Goal: Find specific page/section: Find specific page/section

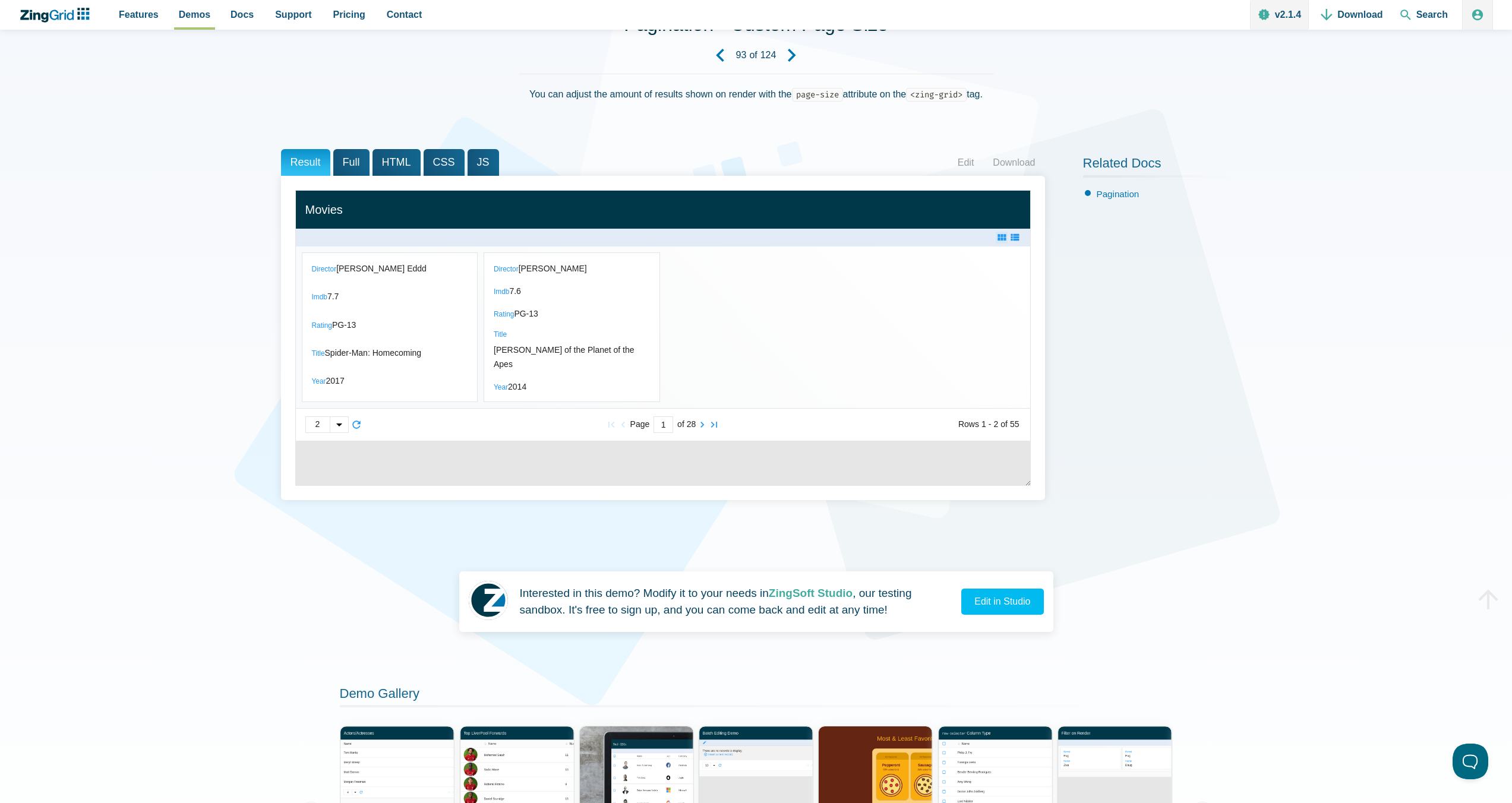
scroll to position [159, 0]
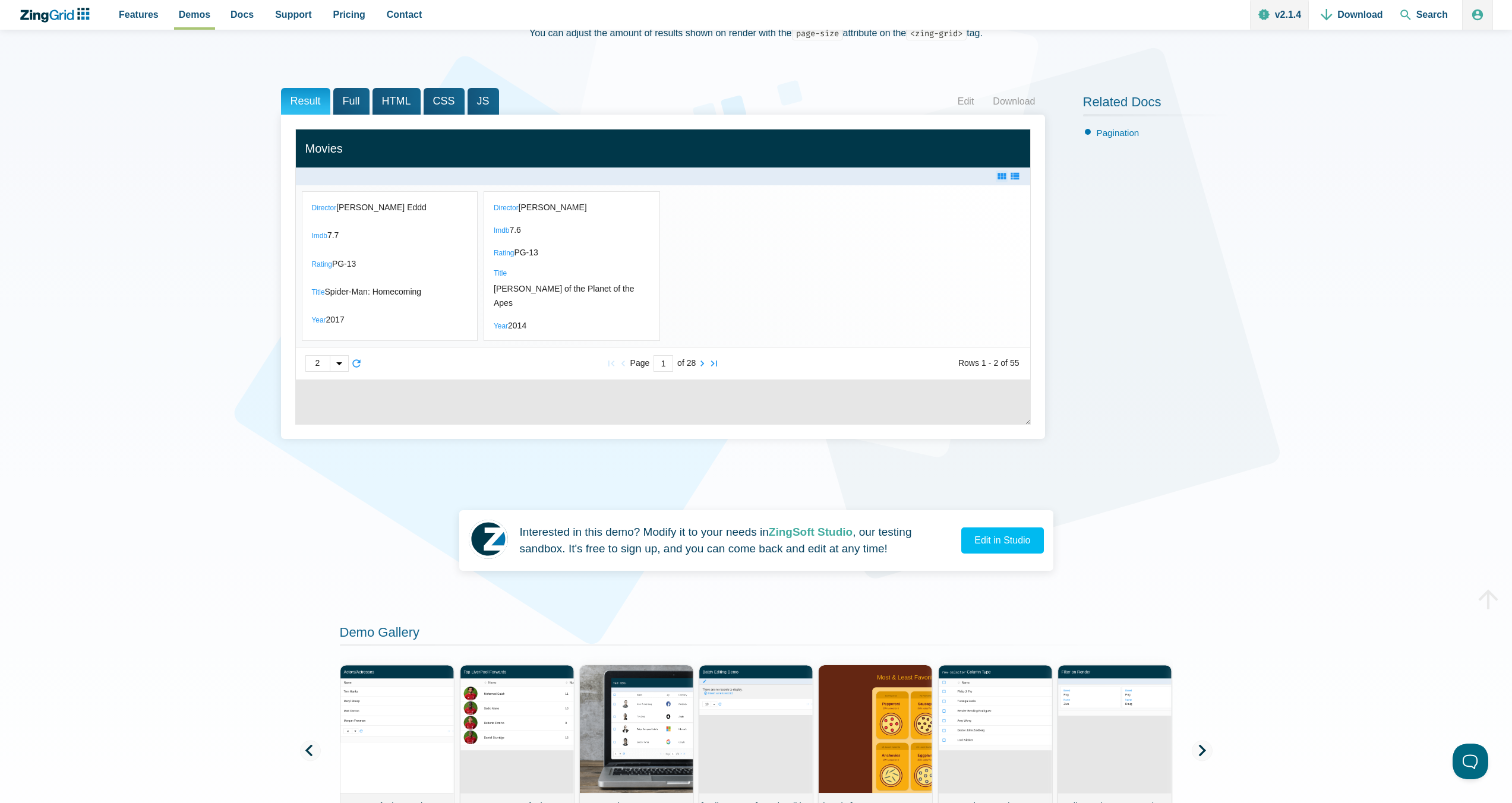
click at [337, 371] on div "App Content" at bounding box center [338, 364] width 18 height 16
click at [350, 424] on div "App Content" at bounding box center [756, 401] width 1512 height 803
drag, startPoint x: 962, startPoint y: 405, endPoint x: 1066, endPoint y: 395, distance: 104.5
click at [1066, 395] on div "Result Full HTML CSS JS Edit Download Director Imdb Rating Title Year Director …" at bounding box center [756, 273] width 950 height 369
click at [1067, 395] on div "Result Full HTML CSS JS Edit Download Director Imdb Rating Title Year Director …" at bounding box center [756, 273] width 950 height 369
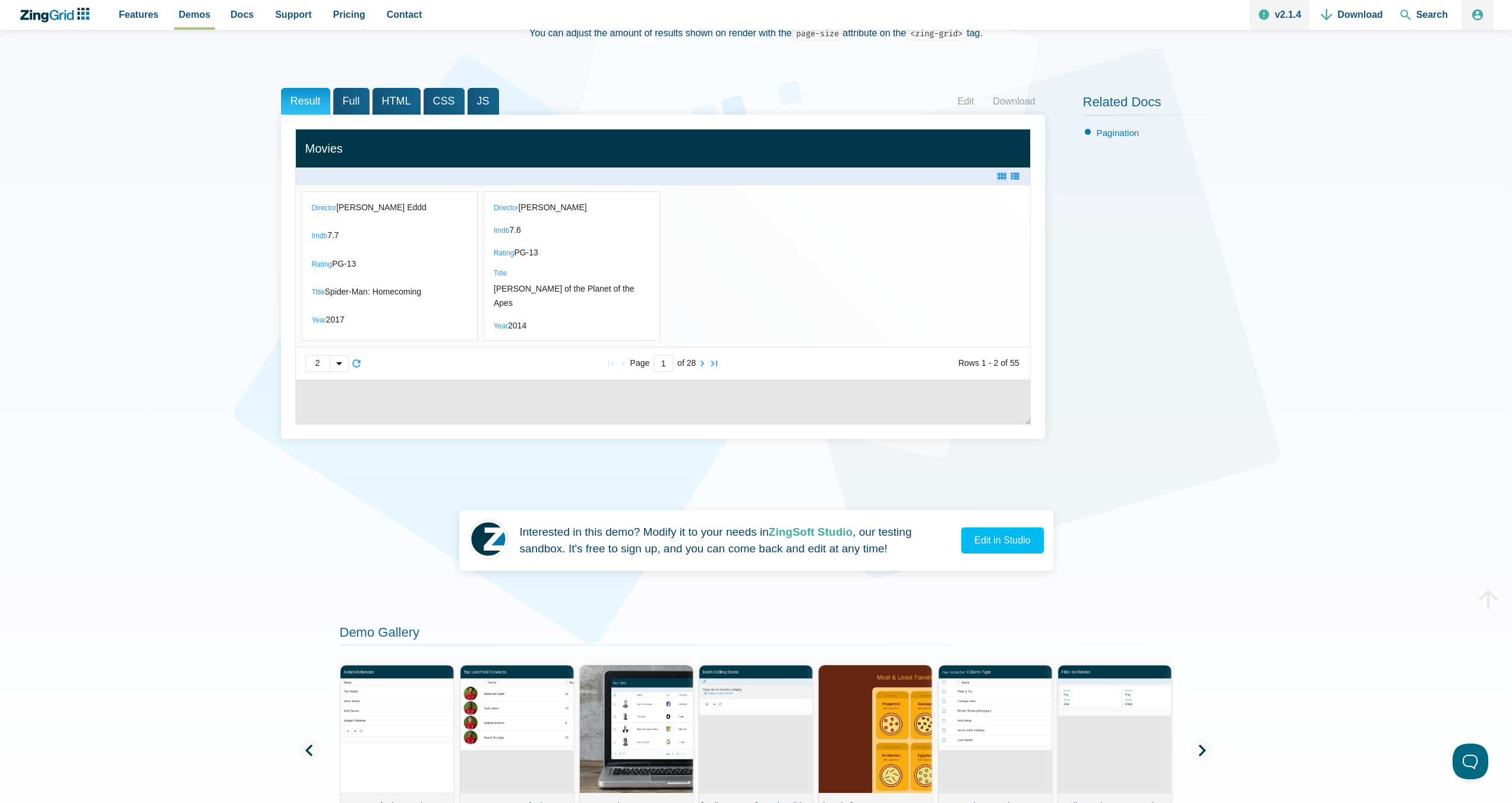
scroll to position [419, 0]
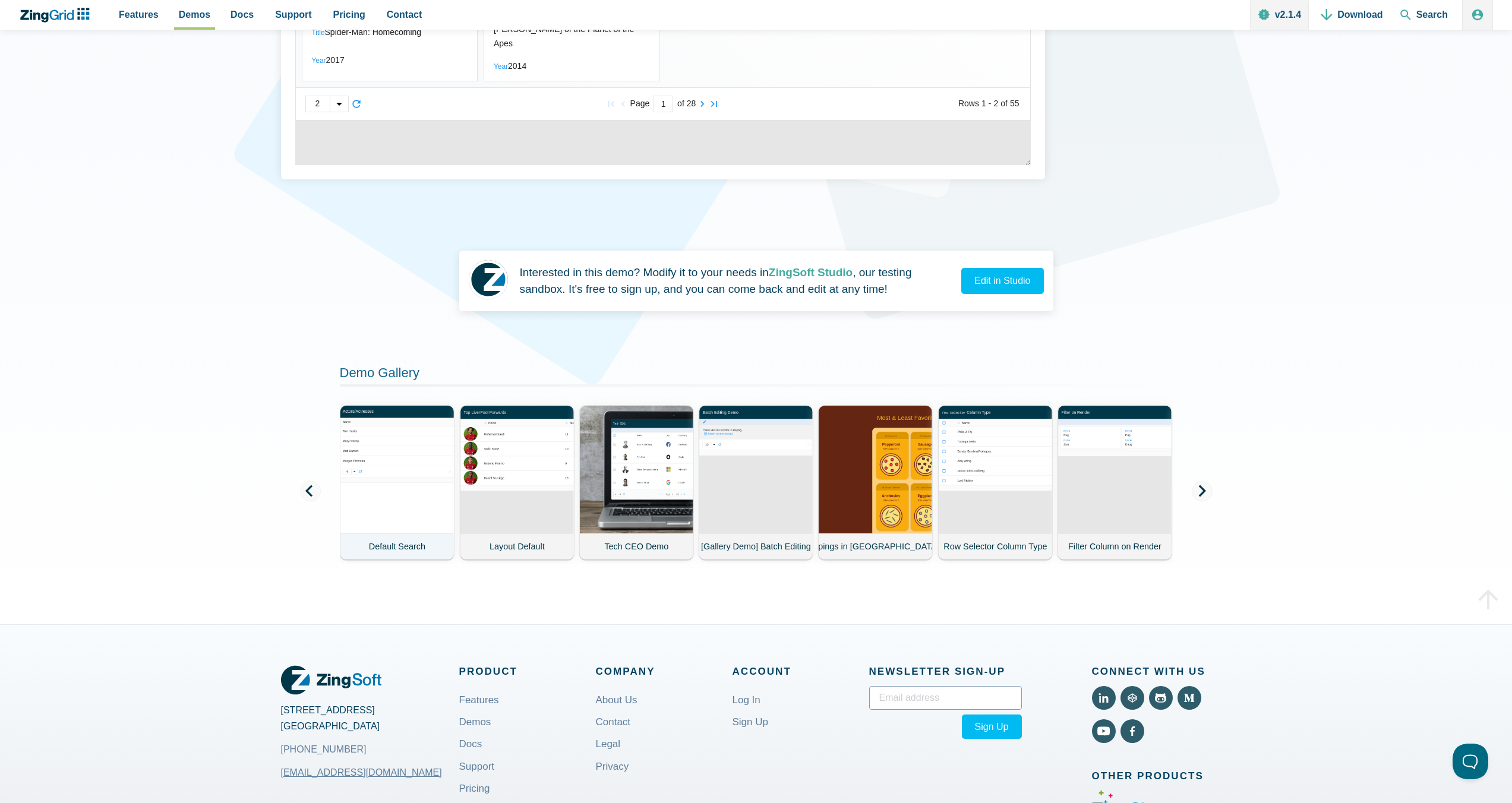
click at [392, 512] on demo-card-image "App Content" at bounding box center [397, 469] width 116 height 130
